Goal: Task Accomplishment & Management: Manage account settings

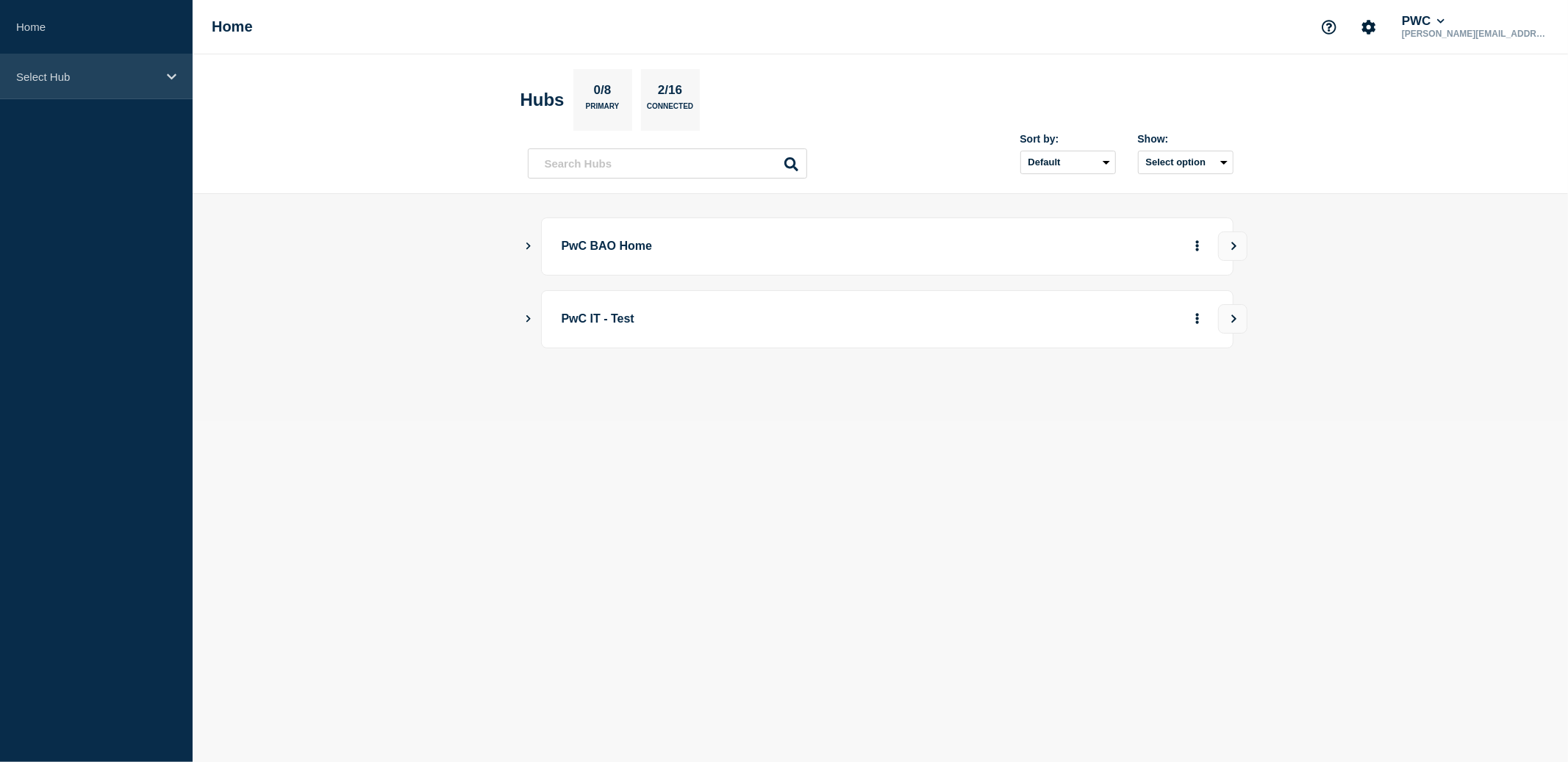
click at [171, 78] on icon at bounding box center [172, 76] width 9 height 6
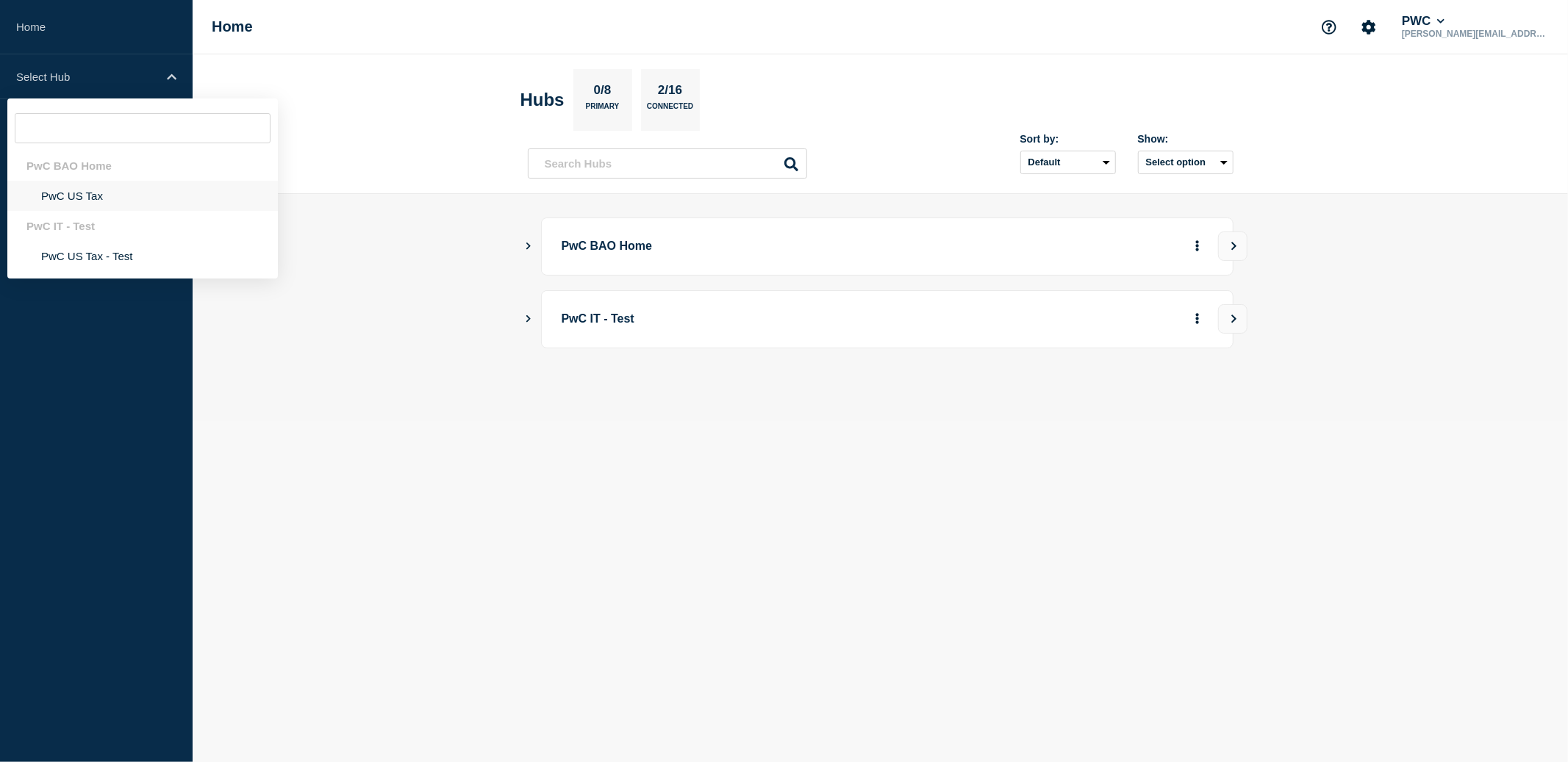
click at [75, 200] on li "PwC US Tax" at bounding box center [142, 196] width 270 height 30
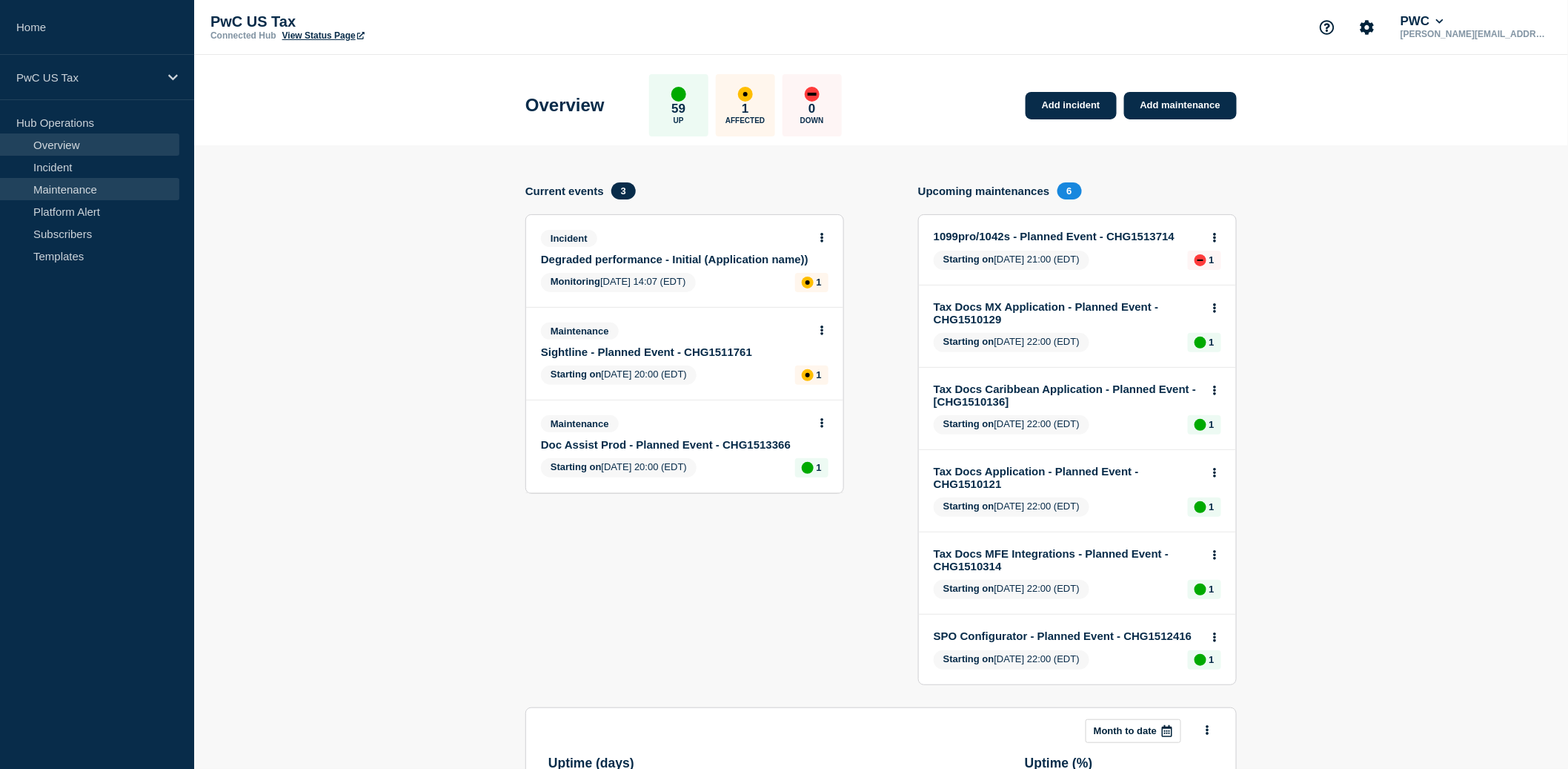
click at [79, 192] on link "Maintenance" at bounding box center [90, 189] width 180 height 22
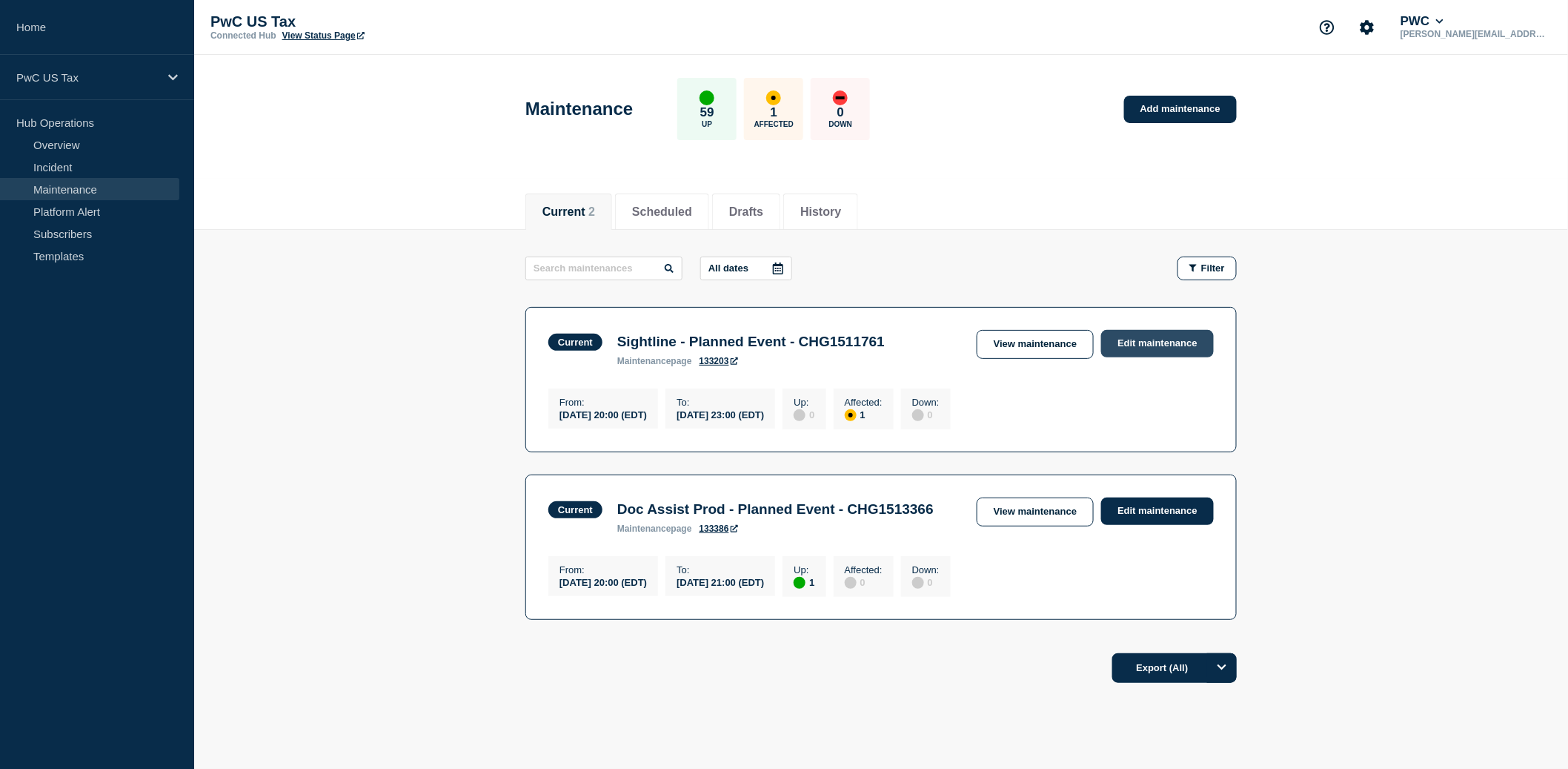
click at [1159, 348] on link "Edit maintenance" at bounding box center [1158, 344] width 113 height 28
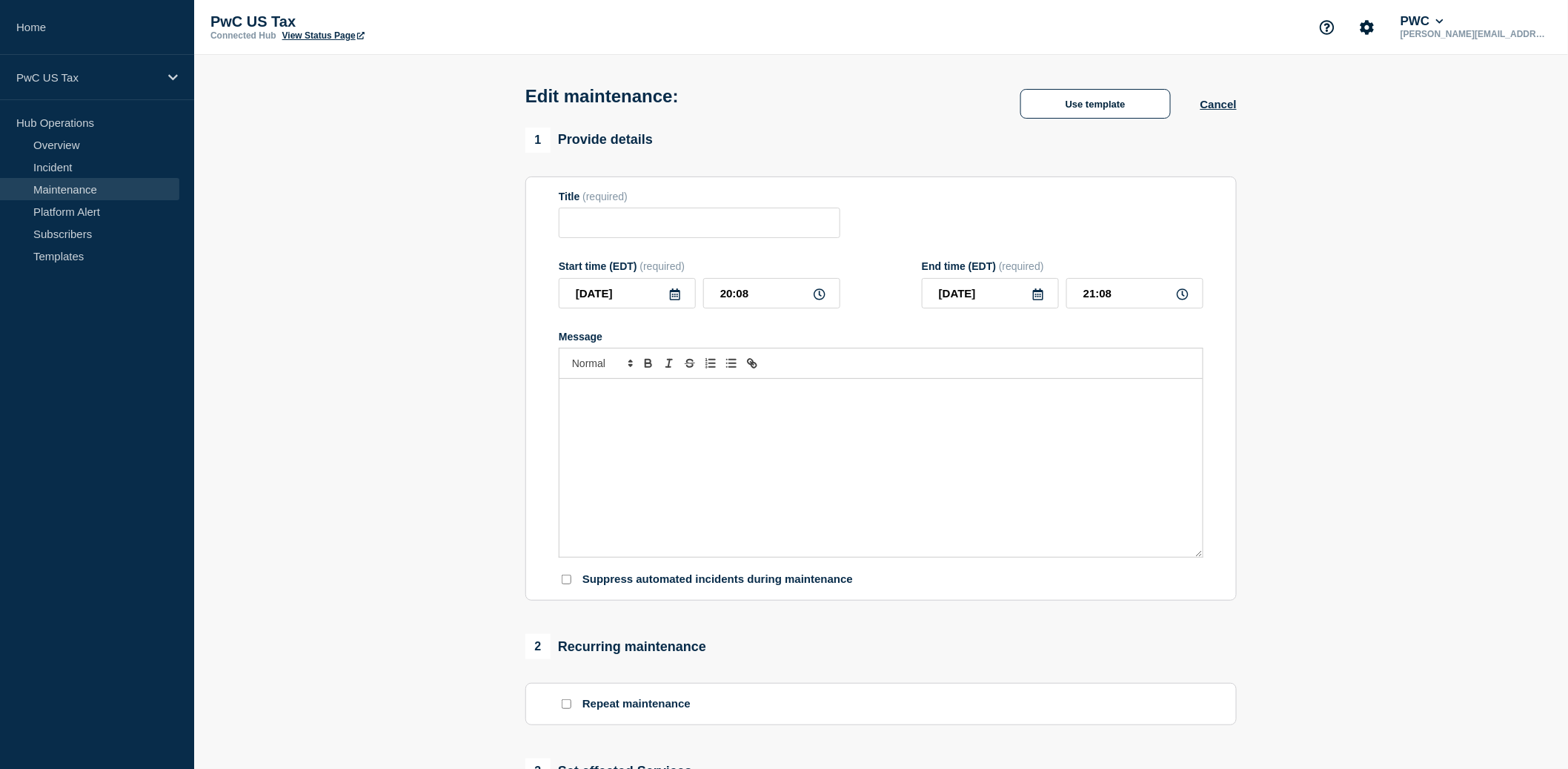
type input "Sightline - Planned Event - CHG1511761"
type input "20:00"
type input "23:00"
checkbox input "true"
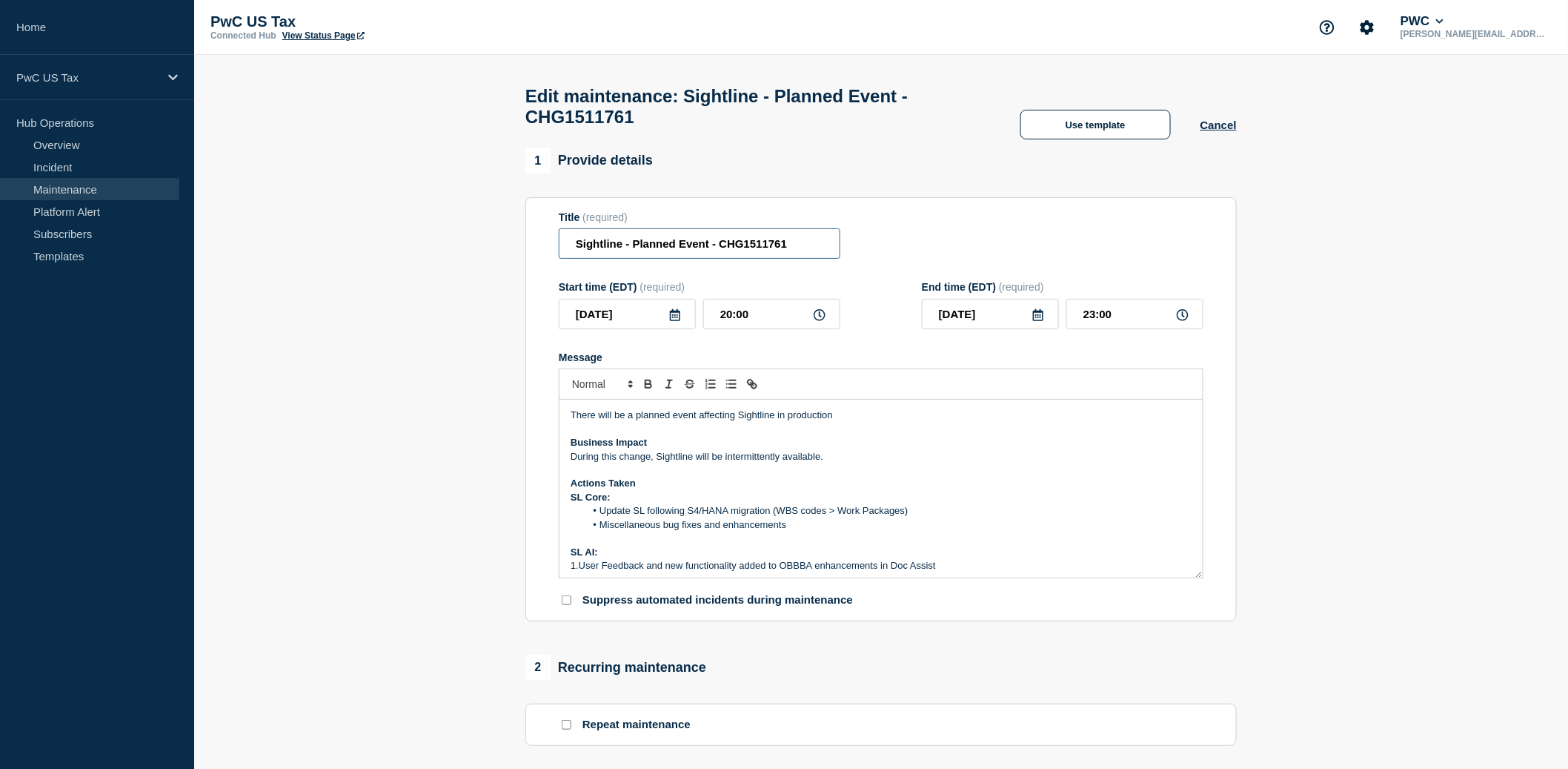
click at [777, 258] on input "Sightline - Planned Event - CHG1511761" at bounding box center [699, 243] width 282 height 31
click at [714, 258] on input "Sightline - Planned Event - CHG1511761" at bounding box center [699, 243] width 282 height 31
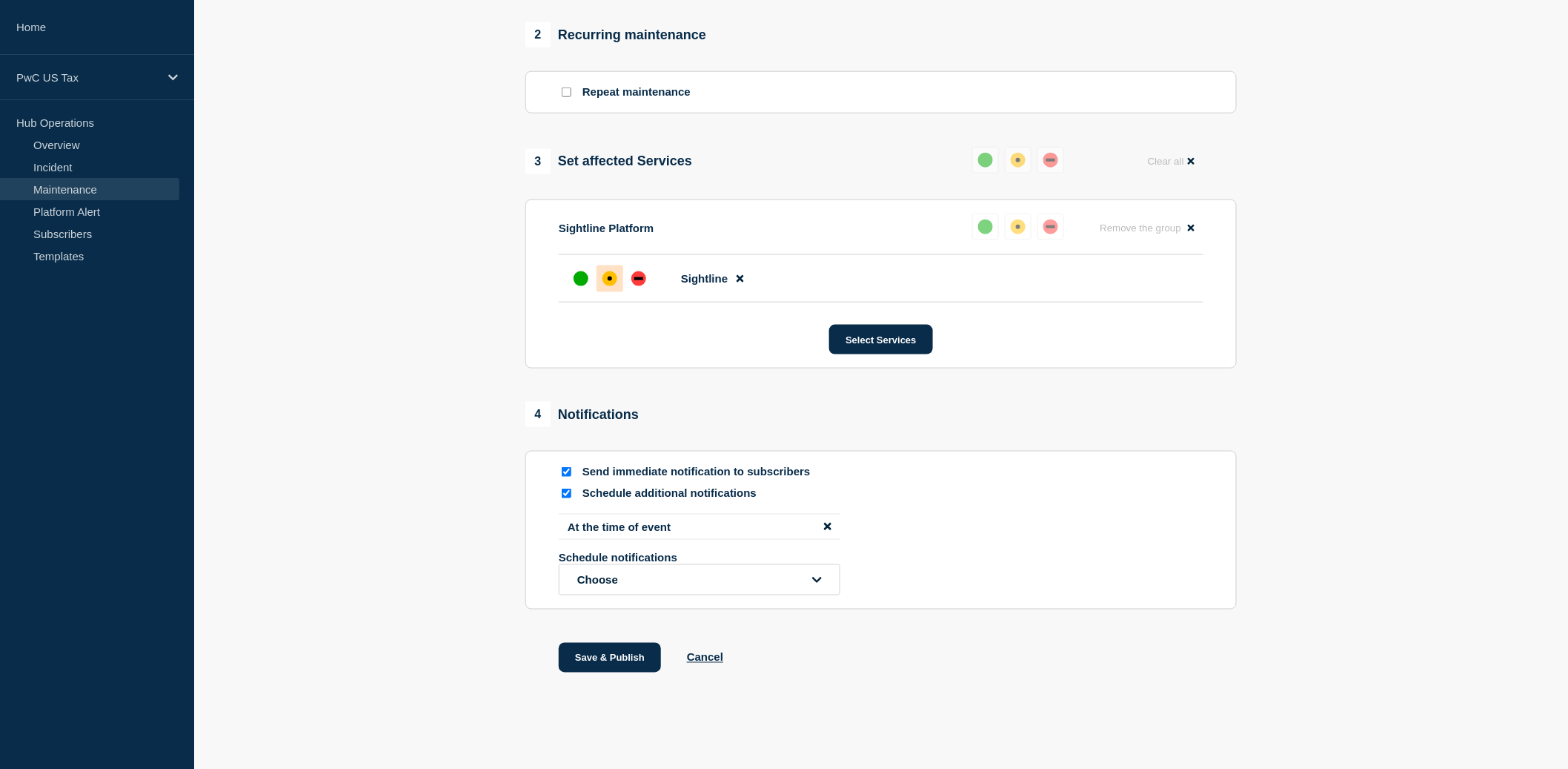
scroll to position [675, 0]
type input "Sightline - Planned Event - (Started) CHG1511761"
drag, startPoint x: 765, startPoint y: 487, endPoint x: 583, endPoint y: 489, distance: 182.0
click at [583, 489] on p "Schedule additional notifications" at bounding box center [701, 493] width 237 height 14
click at [701, 658] on button "Cancel" at bounding box center [705, 658] width 36 height 13
